Goal: Transaction & Acquisition: Purchase product/service

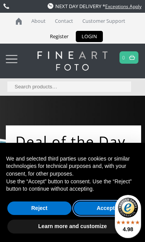
click at [102, 206] on button "Accept" at bounding box center [106, 208] width 64 height 14
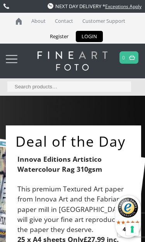
click at [13, 59] on div at bounding box center [12, 58] width 12 height 15
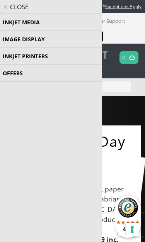
click at [33, 22] on li "Inkjet Media Inkjet Fine Art Paper Inkjet Photo Paper Sample Packs Inkjet Canva…" at bounding box center [50, 22] width 101 height 17
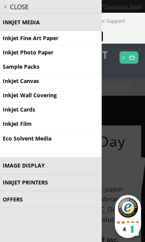
click at [46, 42] on link "Inkjet Fine Art Paper" at bounding box center [50, 38] width 101 height 14
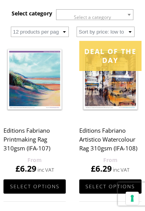
scroll to position [185, 0]
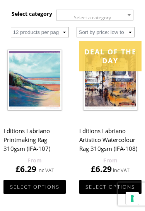
click at [123, 17] on span "Select a category" at bounding box center [94, 17] width 76 height 15
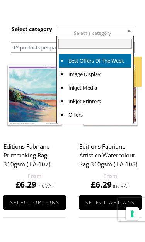
scroll to position [167, 0]
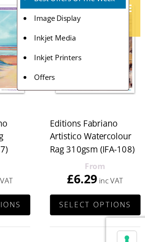
click at [79, 79] on link "Deal of the day ON SALE Editions Fabriano Artistico Watercolour Rag 310gsm (IFA…" at bounding box center [110, 125] width 62 height 133
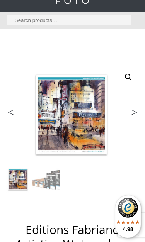
click at [14, 111] on link "Previous" at bounding box center [18, 114] width 30 height 7
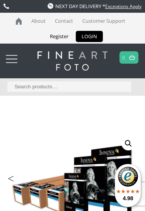
click at [13, 59] on div at bounding box center [12, 58] width 12 height 15
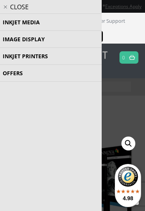
click at [34, 58] on li "Inkjet Printers Wide Format Printers Ink Cartridges Desktop Format Printers Acc…" at bounding box center [50, 56] width 101 height 17
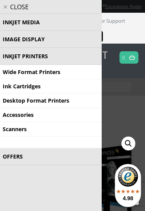
click at [34, 38] on li "Image Display Trial Kits Tools and Accessories Photo Panels Photo Books, Albums…" at bounding box center [50, 39] width 101 height 17
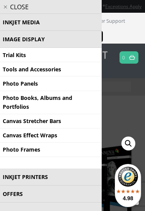
click at [19, 22] on li "Inkjet Media Inkjet Fine Art Paper Inkjet Photo Paper Sample Packs Inkjet Canva…" at bounding box center [50, 22] width 101 height 17
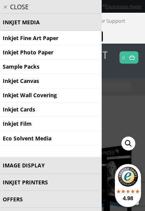
click at [9, 35] on link "Inkjet Fine Art Paper" at bounding box center [50, 38] width 101 height 14
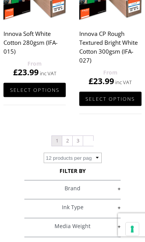
scroll to position [1180, 0]
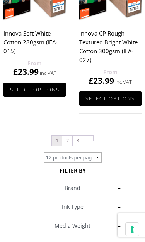
click at [66, 146] on link "2" at bounding box center [67, 141] width 10 height 10
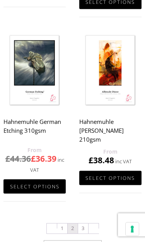
scroll to position [1084, 0]
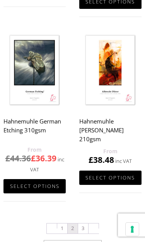
click at [34, 94] on img at bounding box center [34, 70] width 62 height 77
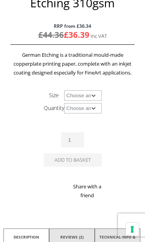
scroll to position [308, 0]
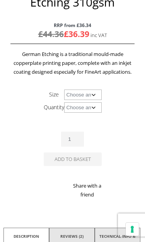
click at [91, 95] on select "Choose an option A4 Sheet A3 Sheet A3+ Sheet A2 Sheet 17" Wide Roll 24" Wide Ro…" at bounding box center [82, 94] width 37 height 10
select select "a3-sheet"
click at [93, 107] on select "Choose an option 25 Sheets" at bounding box center [82, 107] width 37 height 10
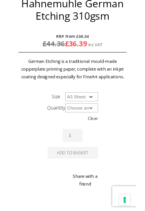
scroll to position [291, 0]
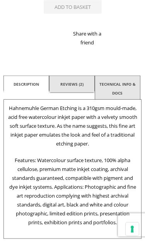
click at [69, 81] on link "Reviews (2)" at bounding box center [71, 84] width 23 height 13
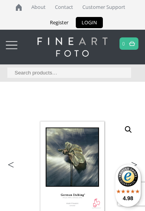
scroll to position [0, 0]
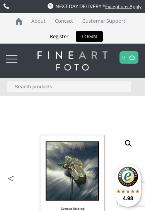
click at [10, 54] on div at bounding box center [12, 58] width 12 height 15
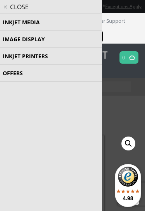
click at [35, 59] on li "Inkjet Printers Wide Format Printers Ink Cartridges Desktop Format Printers Acc…" at bounding box center [50, 56] width 101 height 17
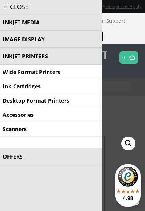
click at [15, 99] on link "Desktop Format Printers" at bounding box center [50, 100] width 101 height 14
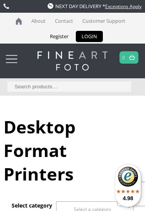
click at [9, 57] on div at bounding box center [12, 58] width 12 height 15
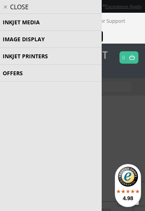
click at [21, 56] on li "Inkjet Printers Wide Format Printers Ink Cartridges Desktop Format Printers Acc…" at bounding box center [50, 56] width 101 height 17
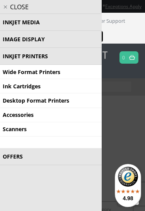
click at [38, 73] on link "Wide Format Printers" at bounding box center [50, 72] width 101 height 14
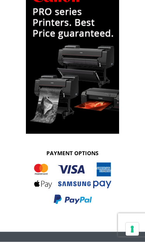
scroll to position [903, 0]
